Goal: Transaction & Acquisition: Purchase product/service

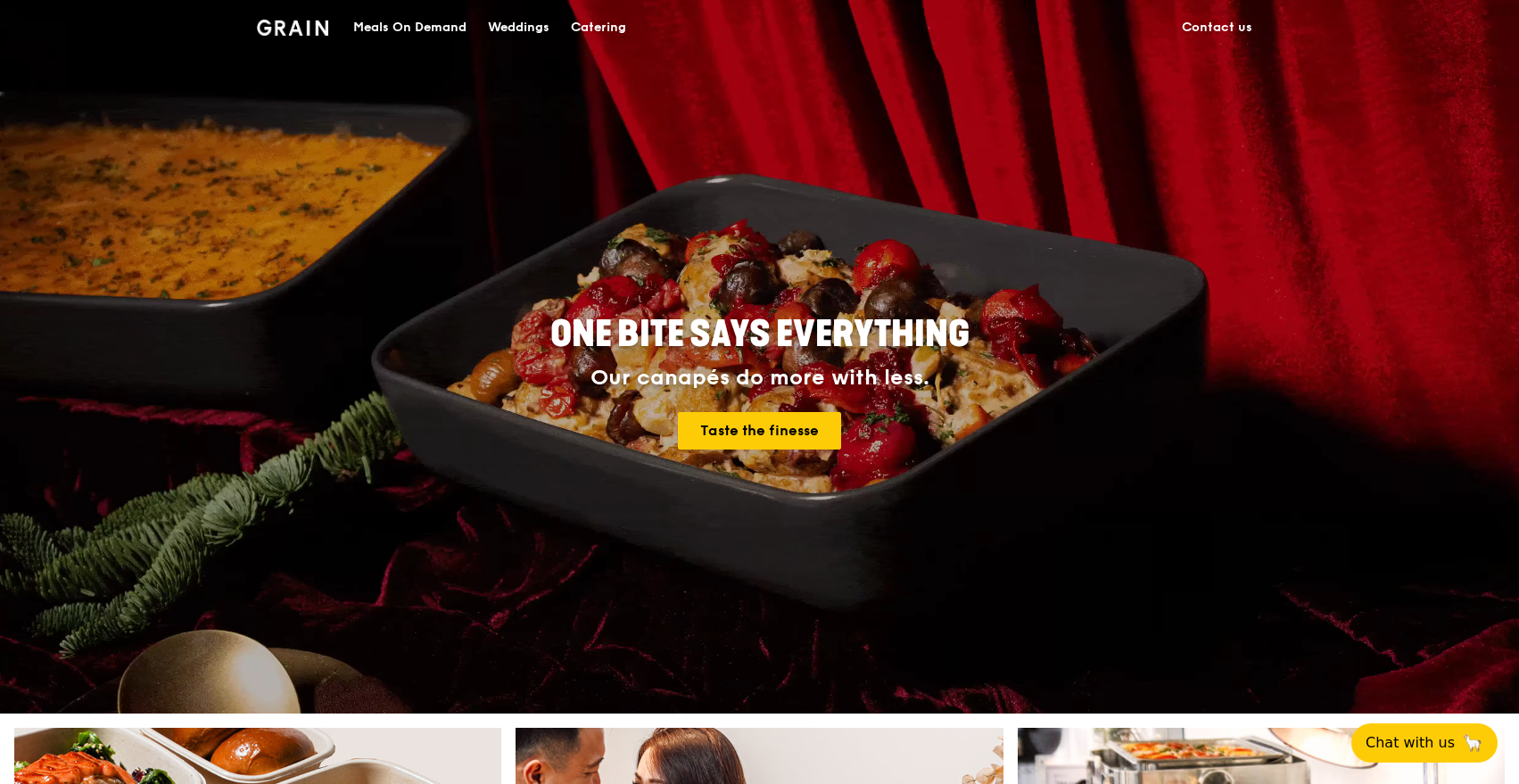
click at [612, 32] on div "Catering" at bounding box center [599, 28] width 55 height 53
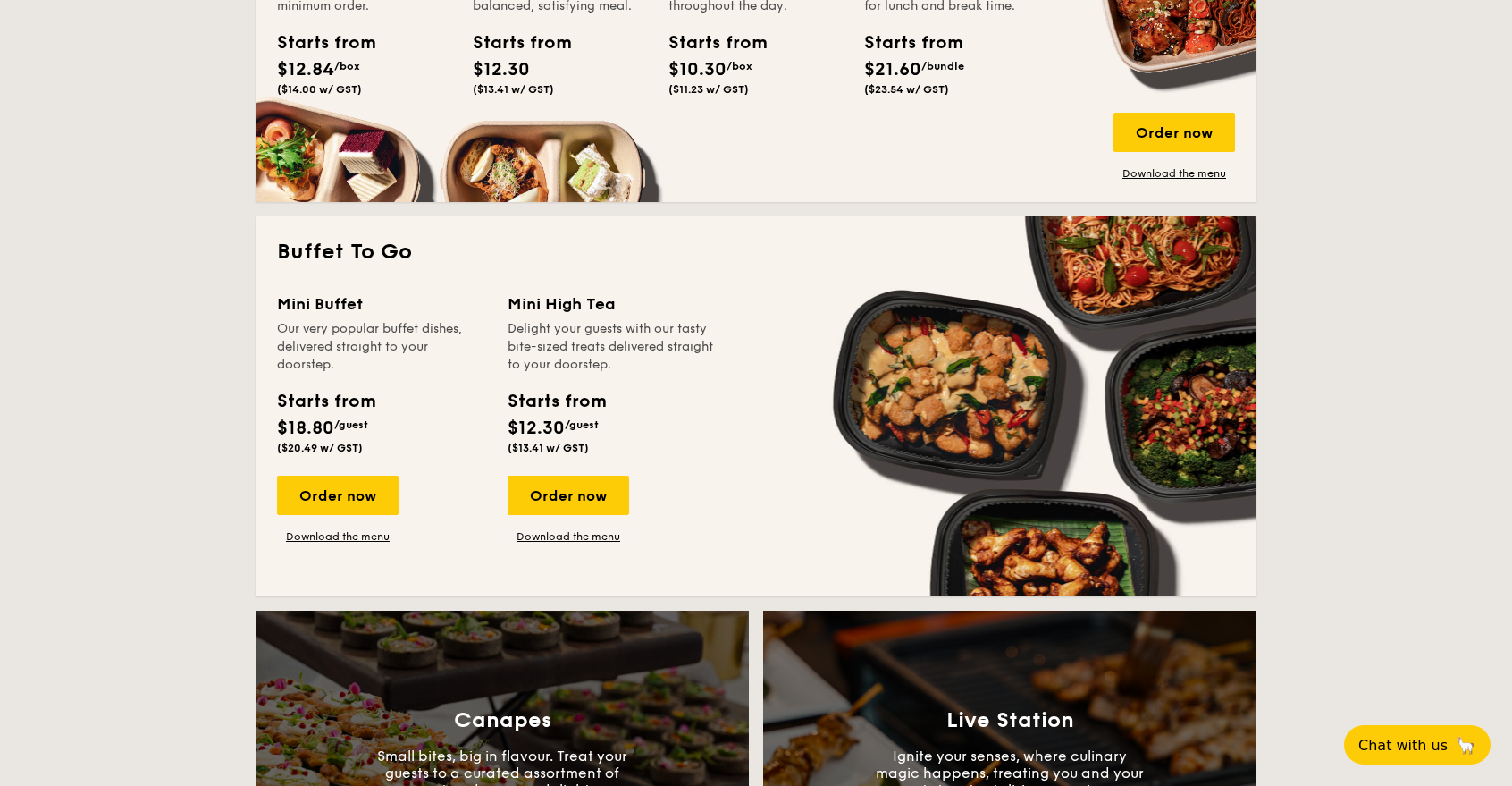
scroll to position [1491, 0]
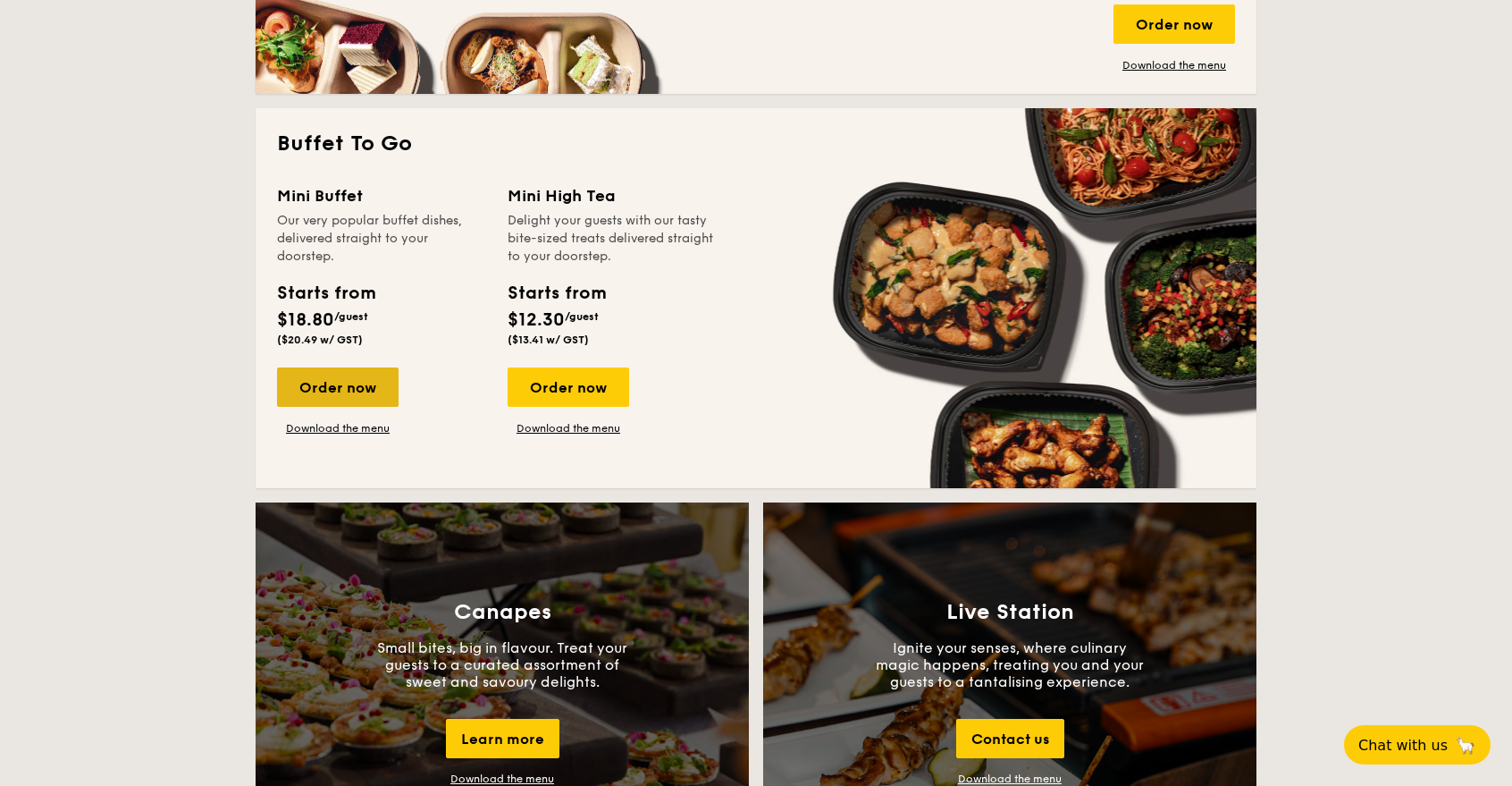
click at [340, 382] on div "Order now" at bounding box center [337, 387] width 122 height 40
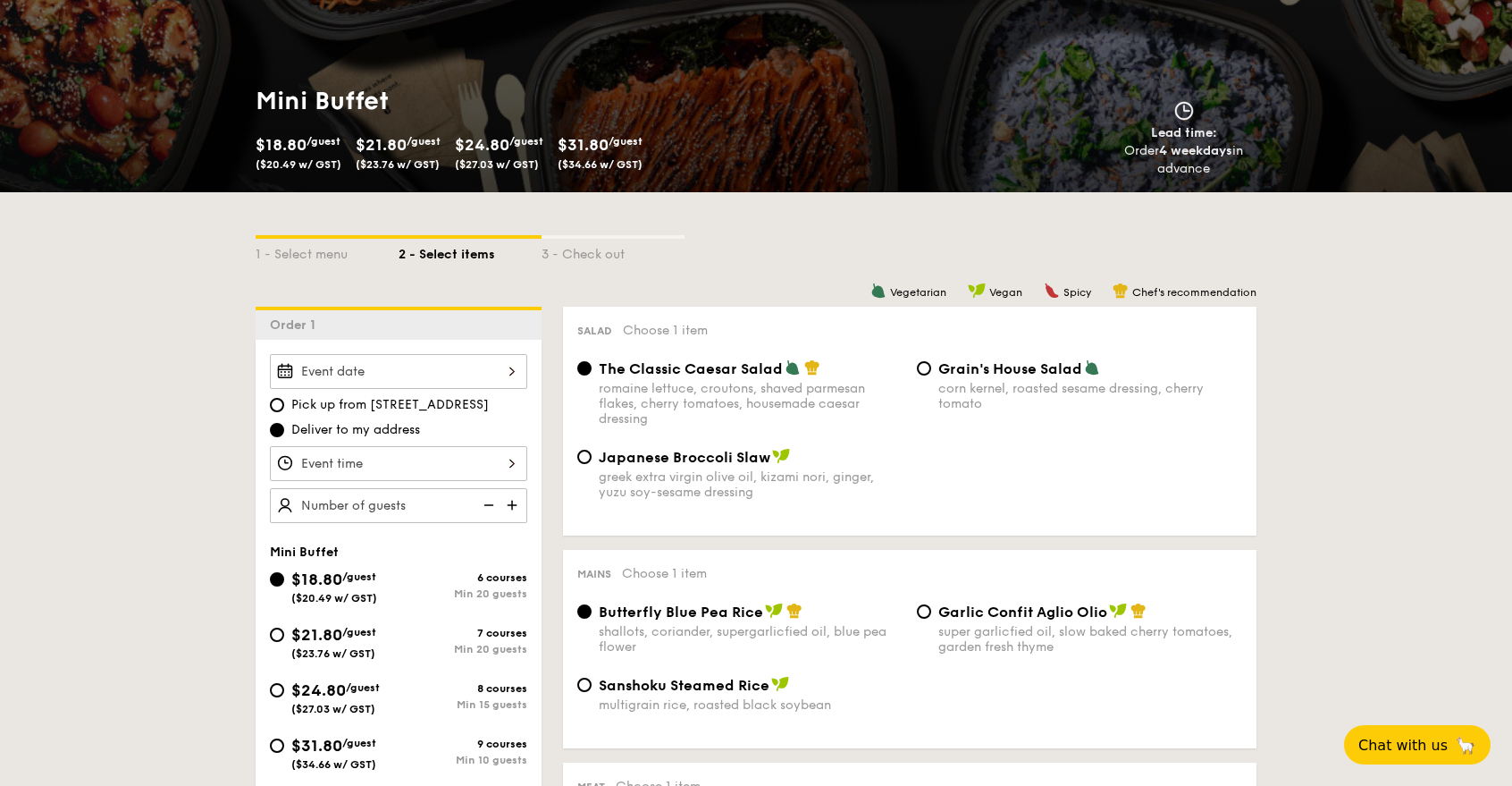
scroll to position [199, 0]
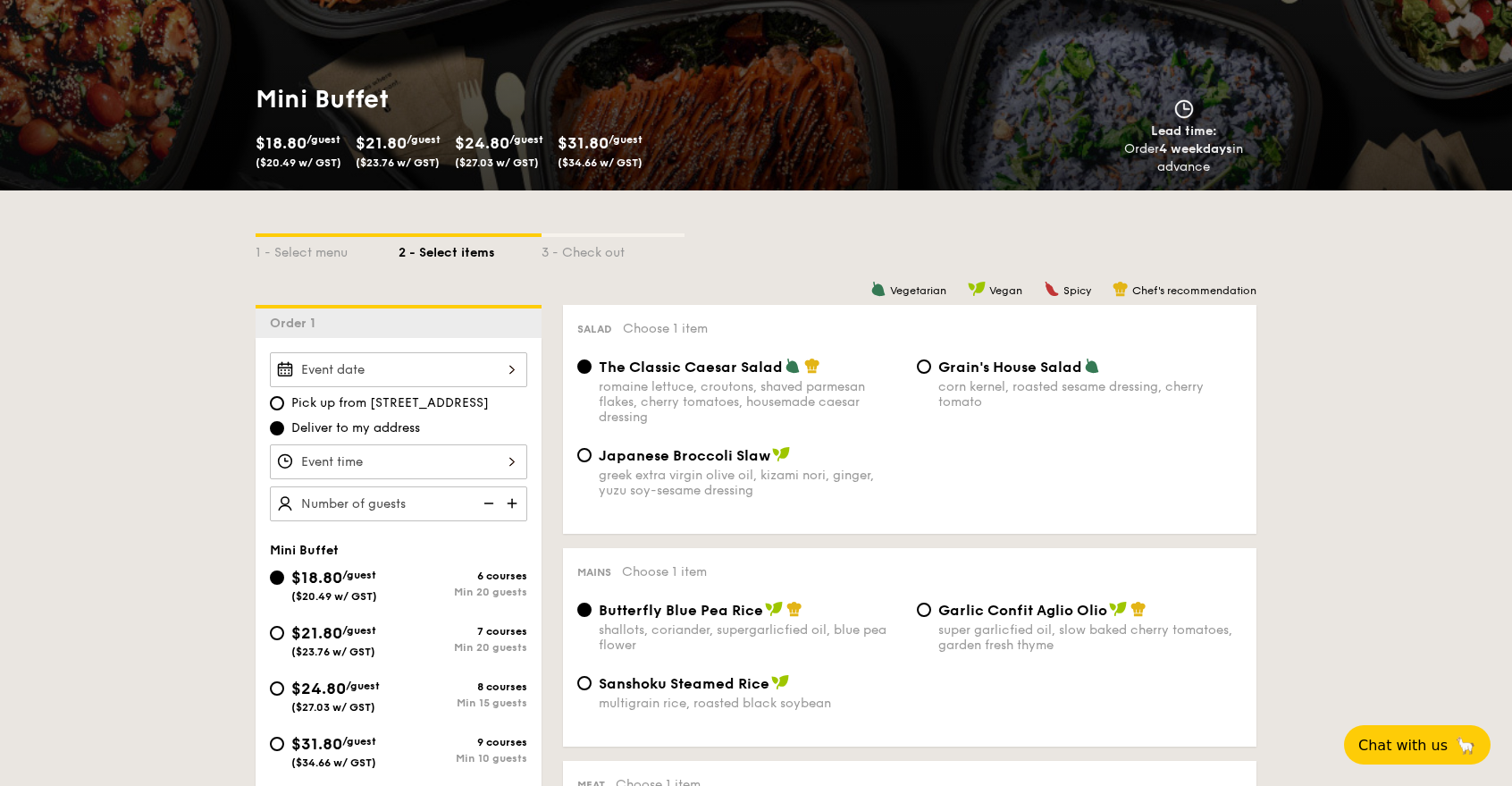
click at [515, 510] on img at bounding box center [514, 503] width 27 height 34
type input "30 guests"
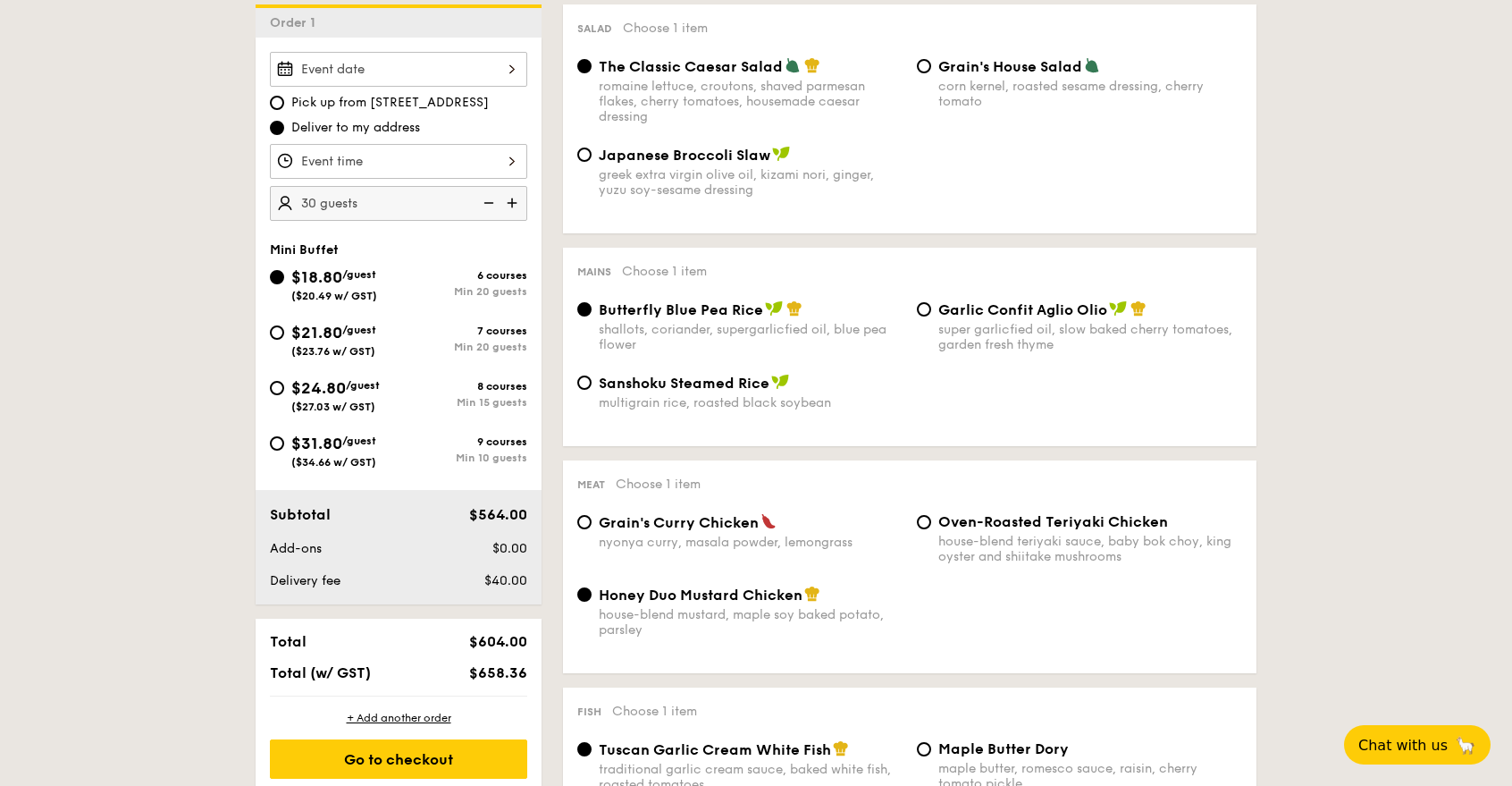
scroll to position [600, 0]
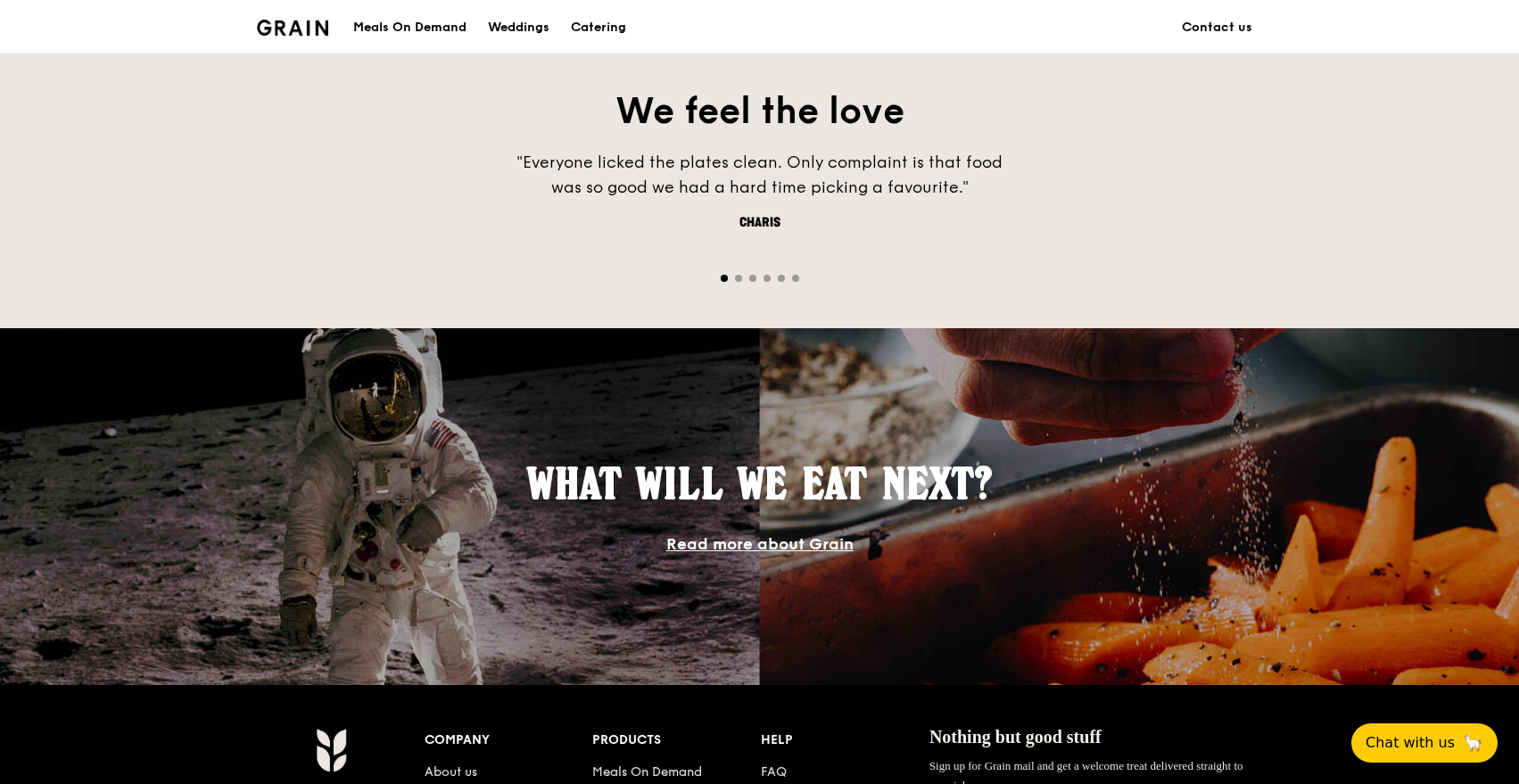
scroll to position [771, 0]
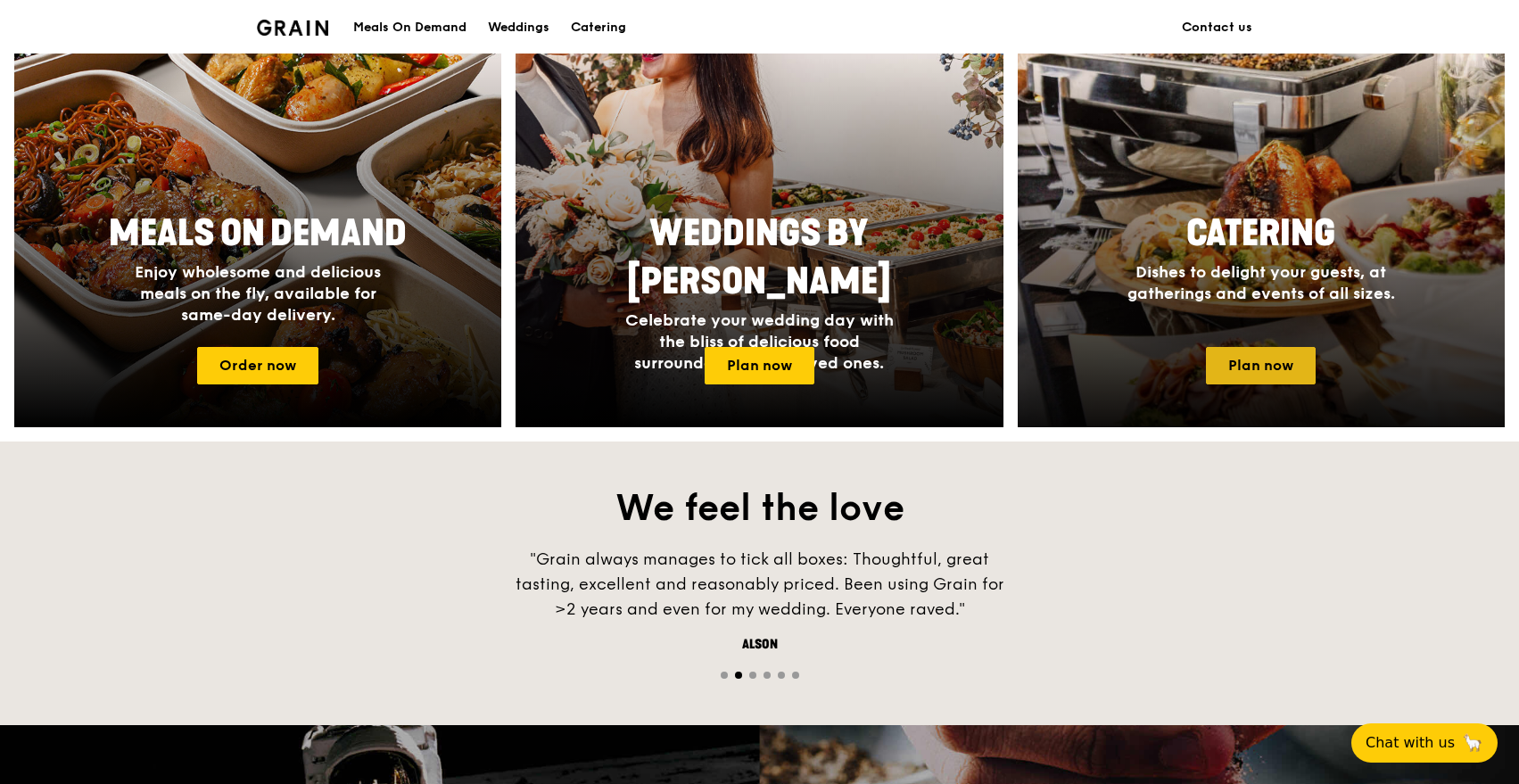
click at [1240, 363] on link "Plan now" at bounding box center [1260, 365] width 110 height 38
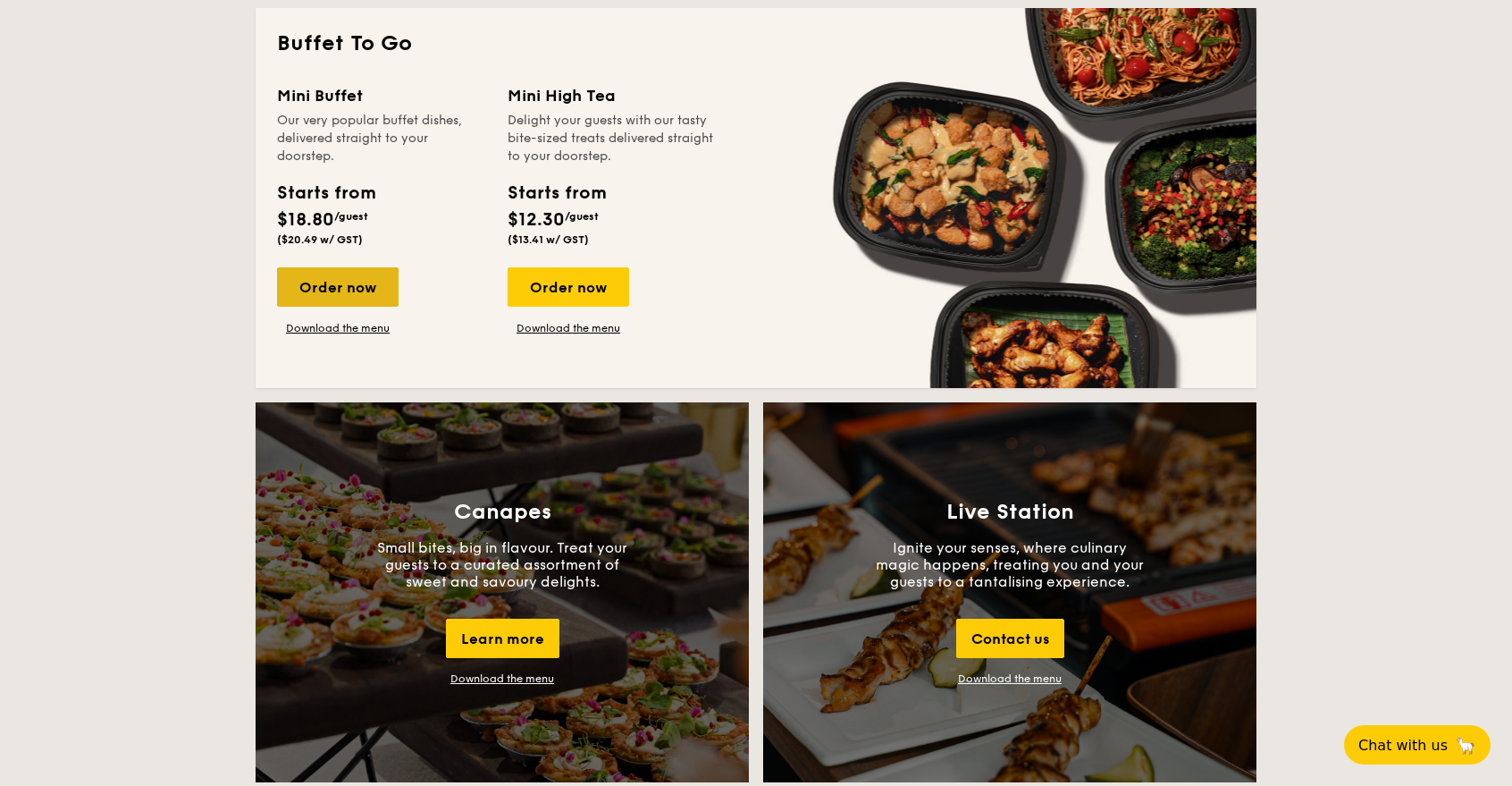
click at [365, 291] on div "Order now" at bounding box center [337, 287] width 122 height 40
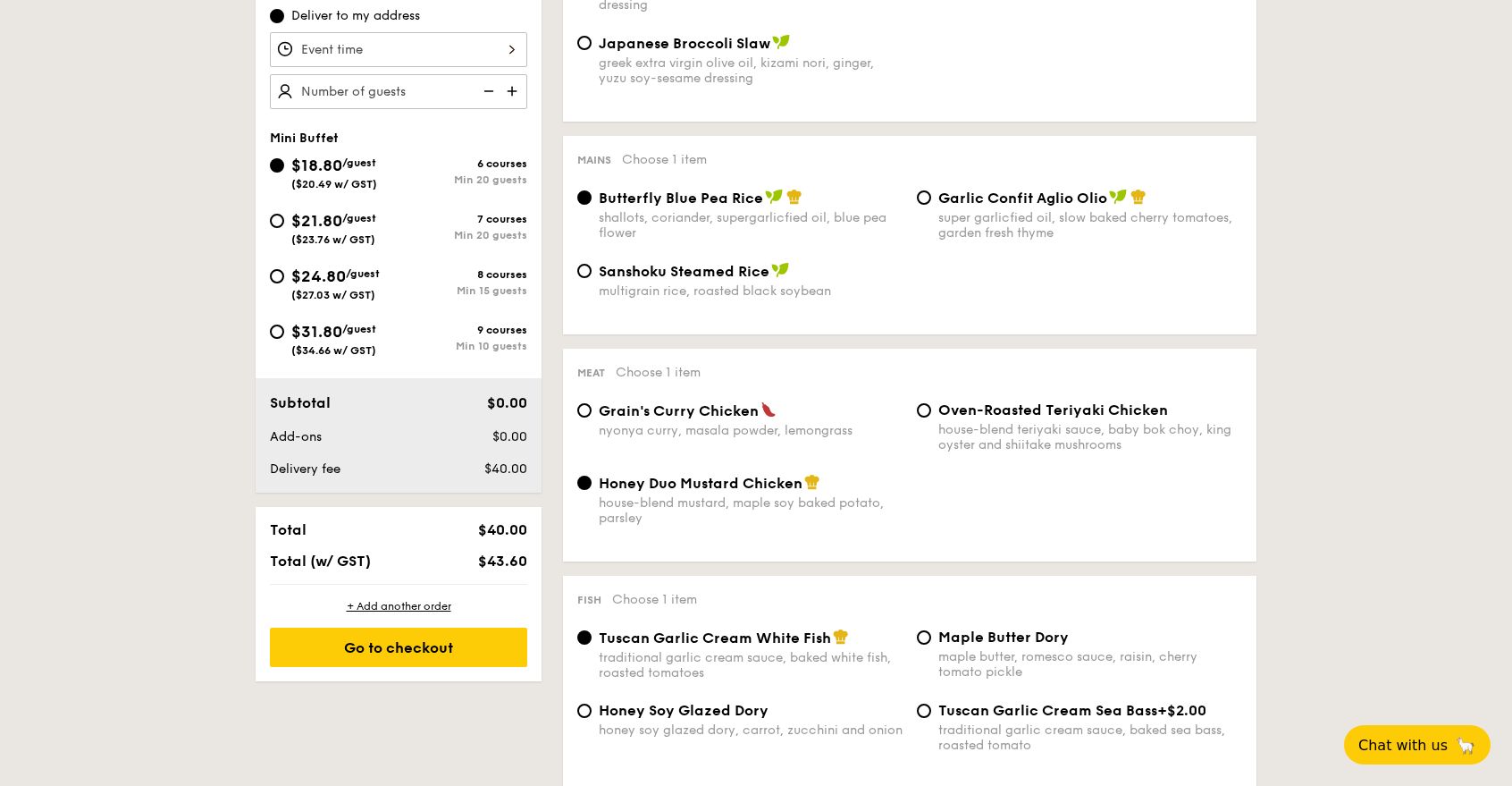
scroll to position [600, 0]
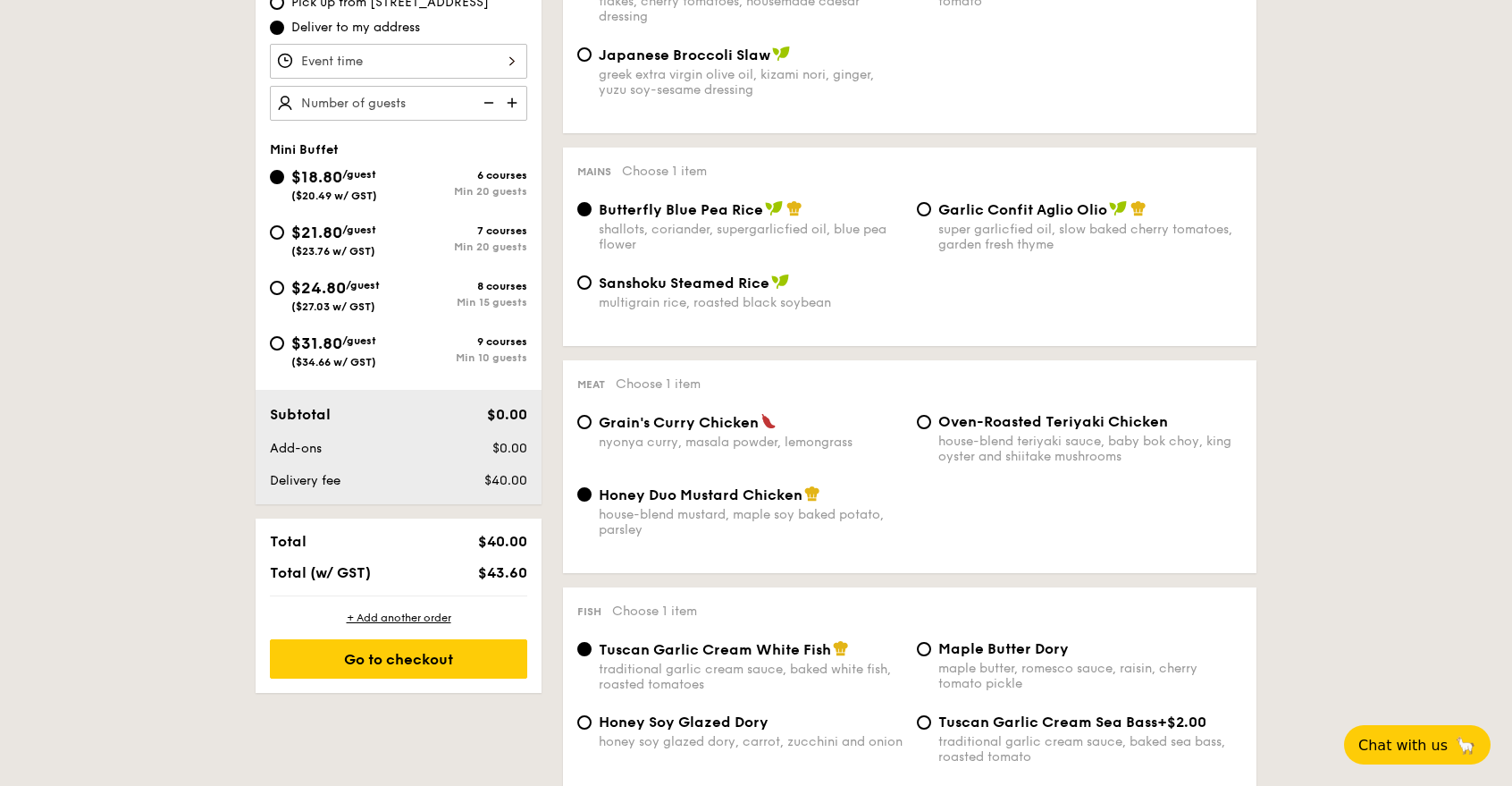
click at [512, 102] on img at bounding box center [514, 103] width 27 height 34
type input "30 guests"
